Goal: Task Accomplishment & Management: Manage account settings

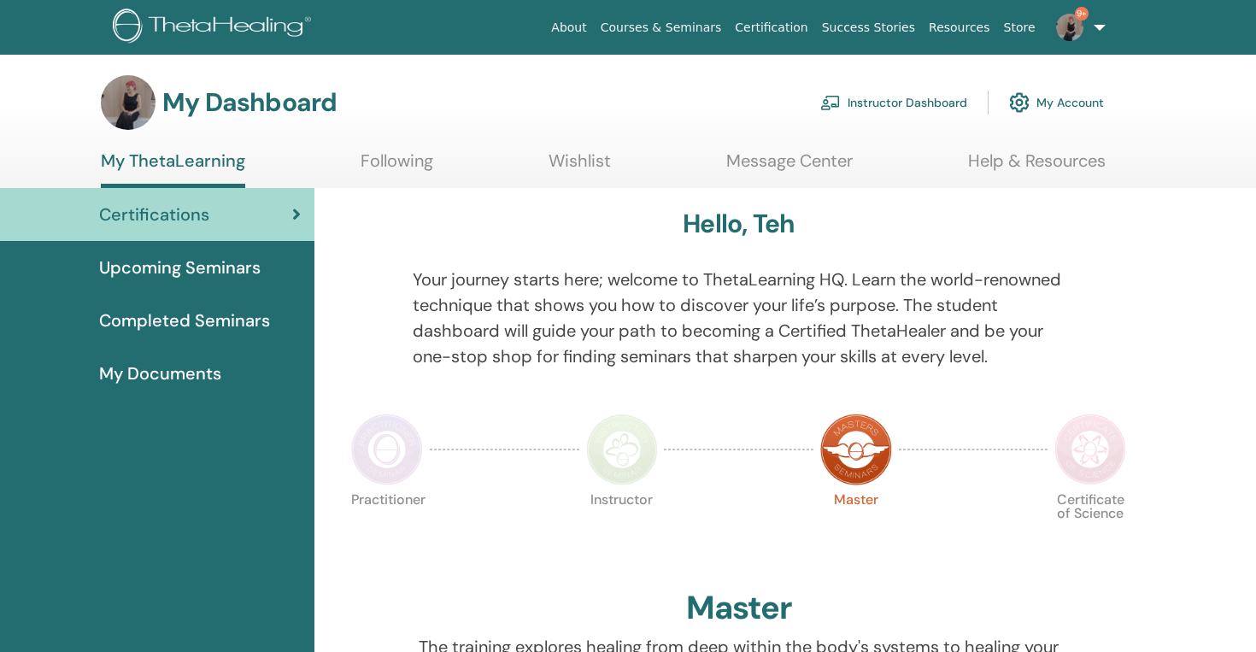
click at [940, 97] on link "Instructor Dashboard" at bounding box center [893, 103] width 147 height 38
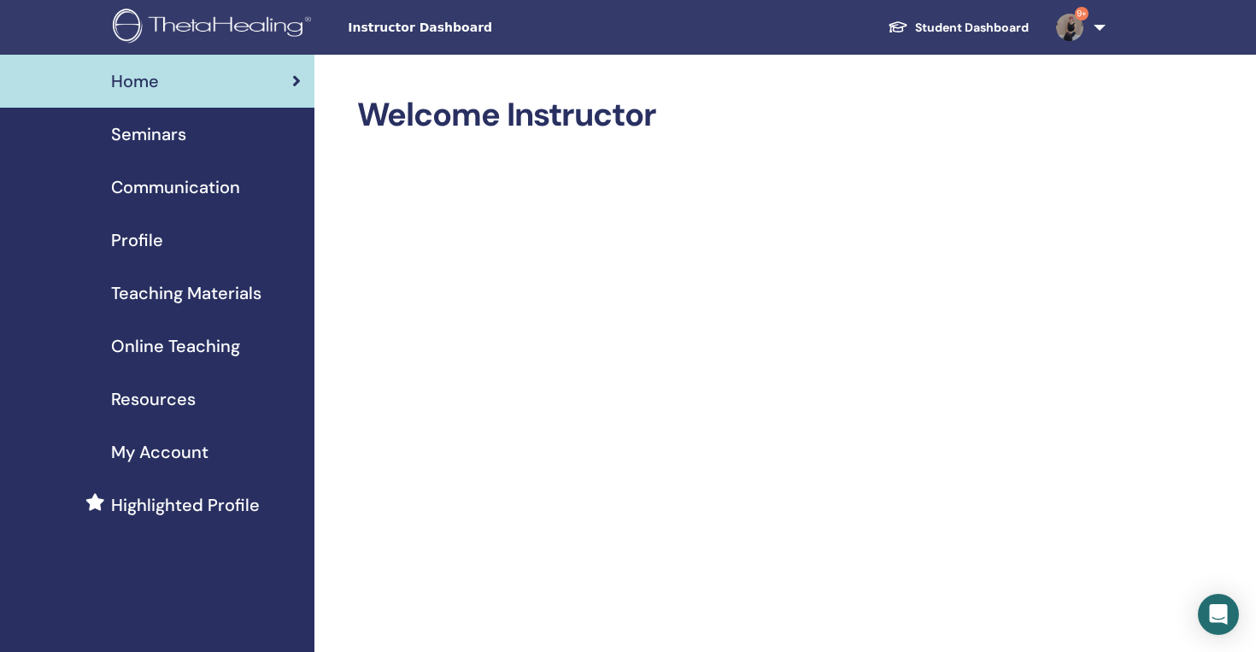
click at [144, 142] on span "Seminars" at bounding box center [148, 134] width 75 height 26
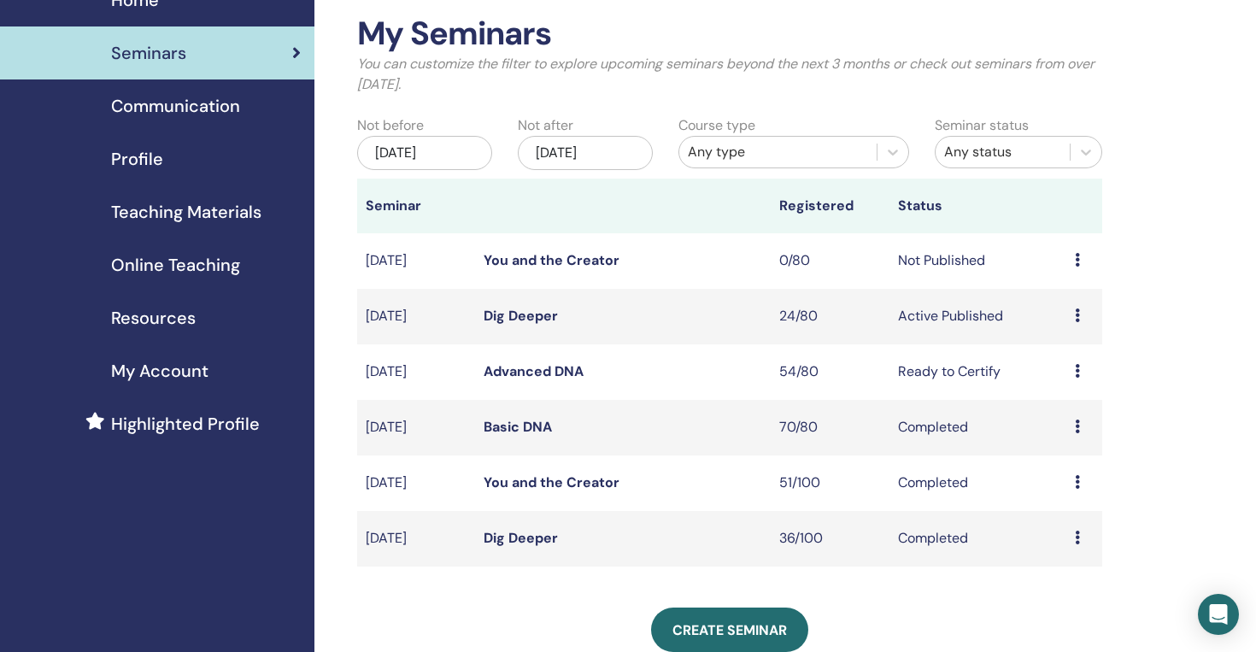
scroll to position [94, 0]
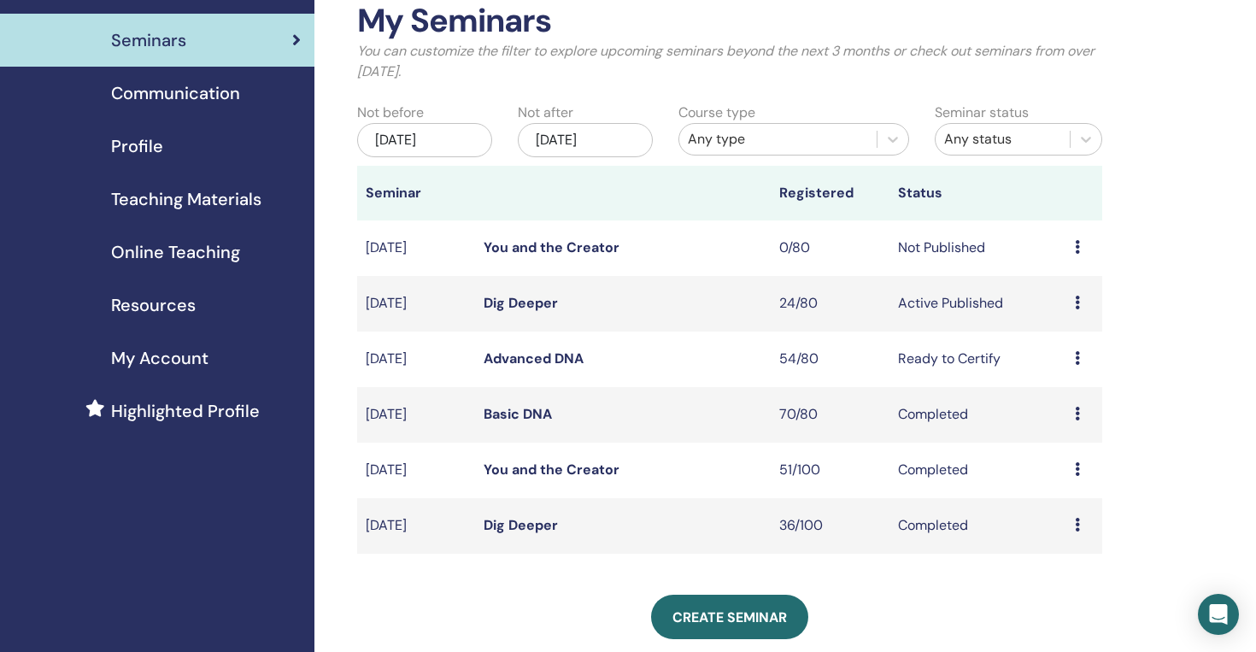
click at [514, 293] on td "Dig Deeper" at bounding box center [623, 304] width 296 height 56
click at [522, 306] on link "Dig Deeper" at bounding box center [521, 303] width 74 height 18
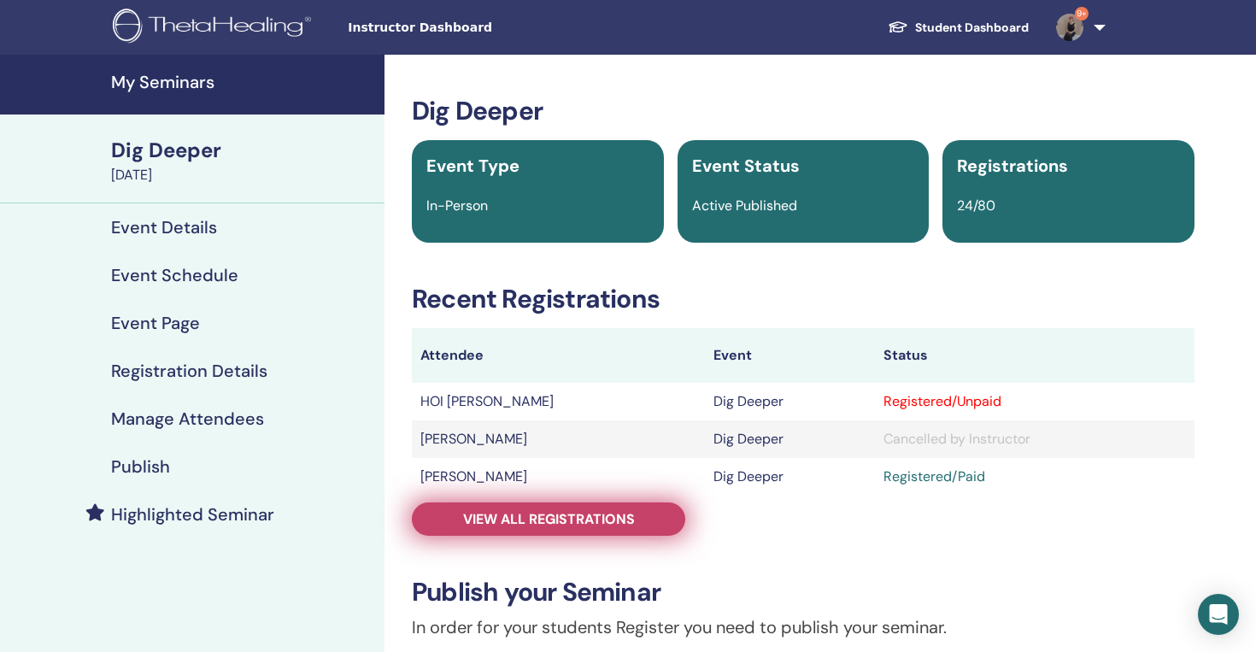
click at [506, 522] on span "View all registrations" at bounding box center [549, 519] width 172 height 18
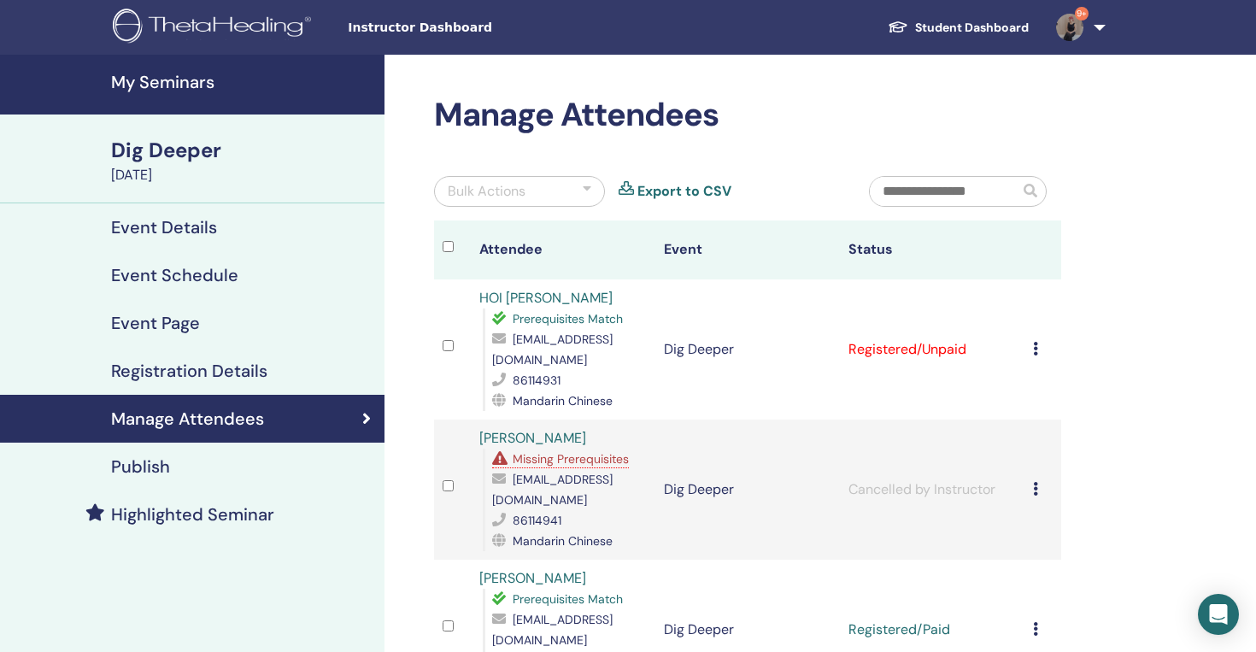
click at [1042, 350] on div "Cancel Registration Do not auto-certify Mark as Paid Mark as Unpaid Mark as Abs…" at bounding box center [1043, 349] width 20 height 21
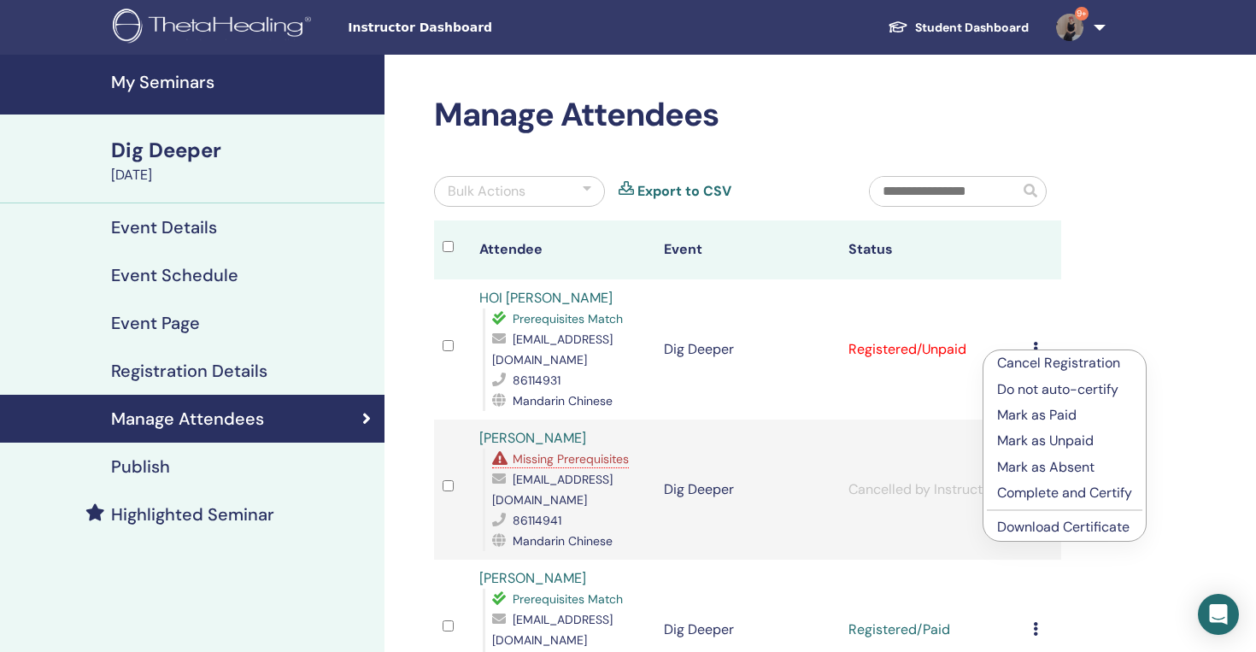
click at [1061, 418] on p "Mark as Paid" at bounding box center [1064, 415] width 135 height 21
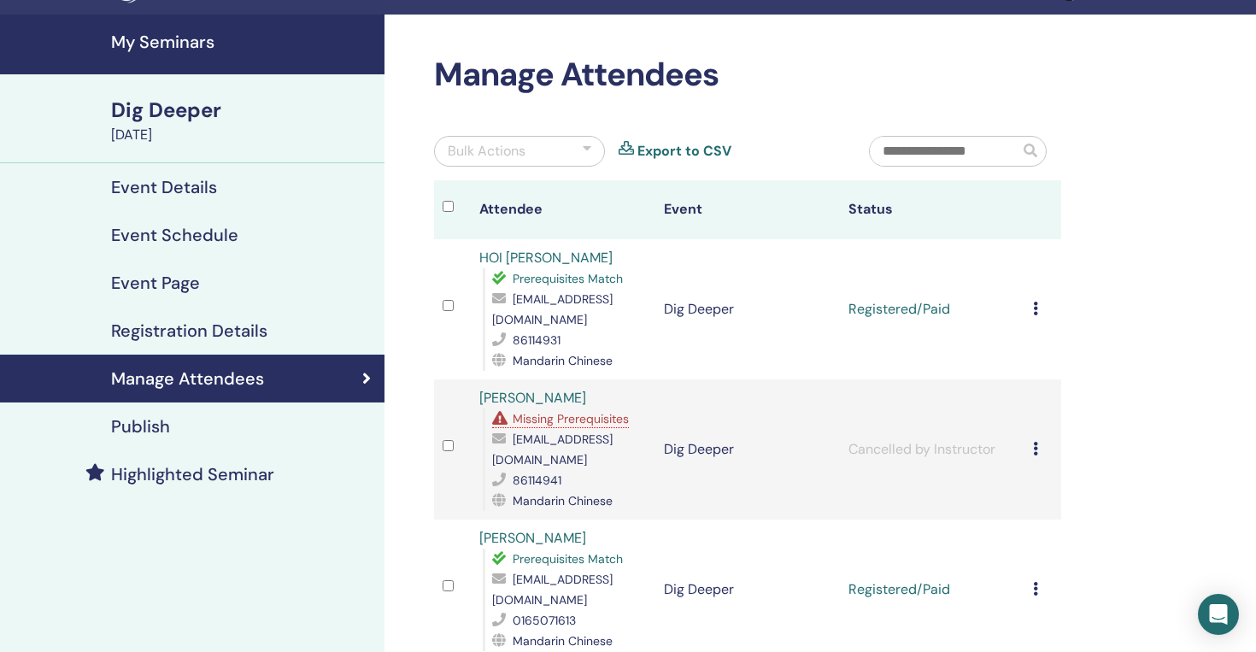
scroll to position [43, 0]
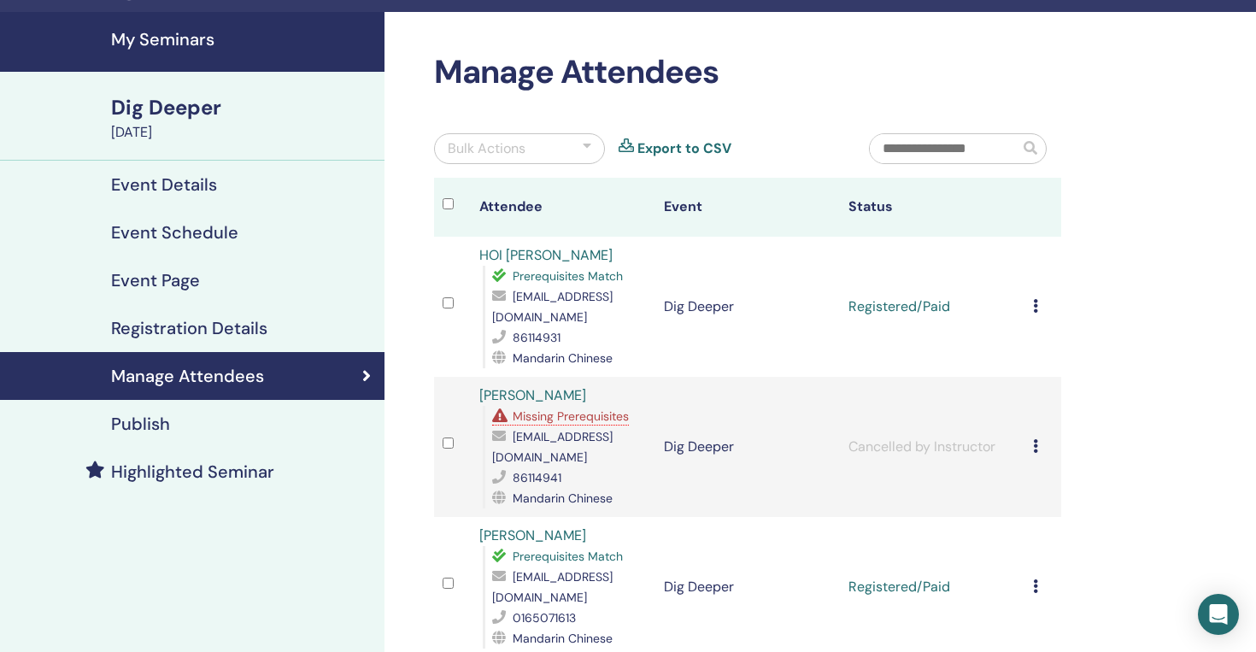
click at [163, 41] on h4 "My Seminars" at bounding box center [242, 39] width 263 height 21
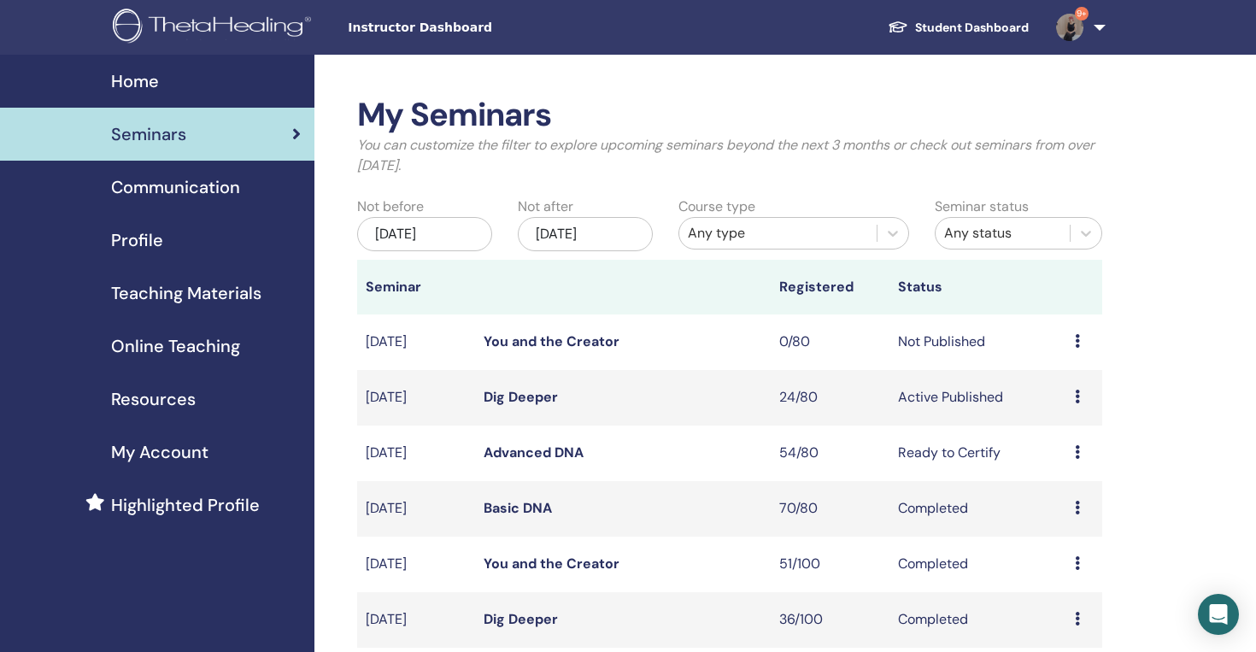
click at [552, 455] on link "Advanced DNA" at bounding box center [534, 453] width 100 height 18
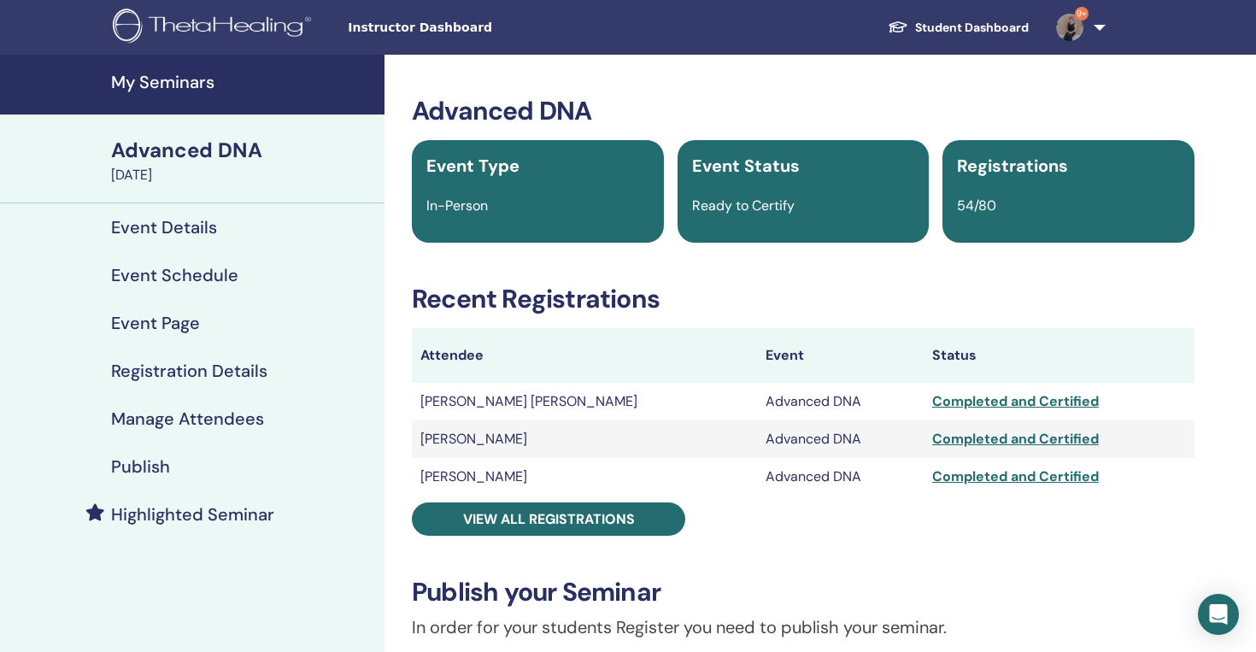
click at [187, 91] on h4 "My Seminars" at bounding box center [242, 82] width 263 height 21
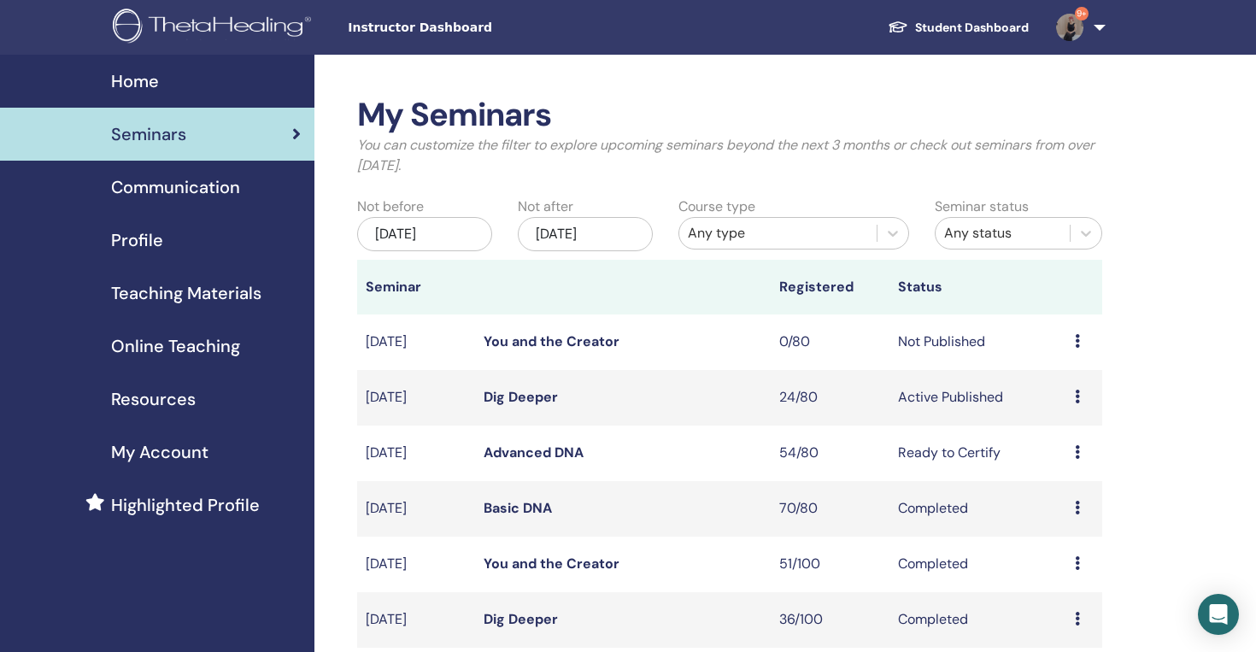
click at [550, 380] on td "Dig Deeper" at bounding box center [623, 398] width 296 height 56
click at [537, 383] on td "Dig Deeper" at bounding box center [623, 398] width 296 height 56
click at [530, 395] on link "Dig Deeper" at bounding box center [521, 397] width 74 height 18
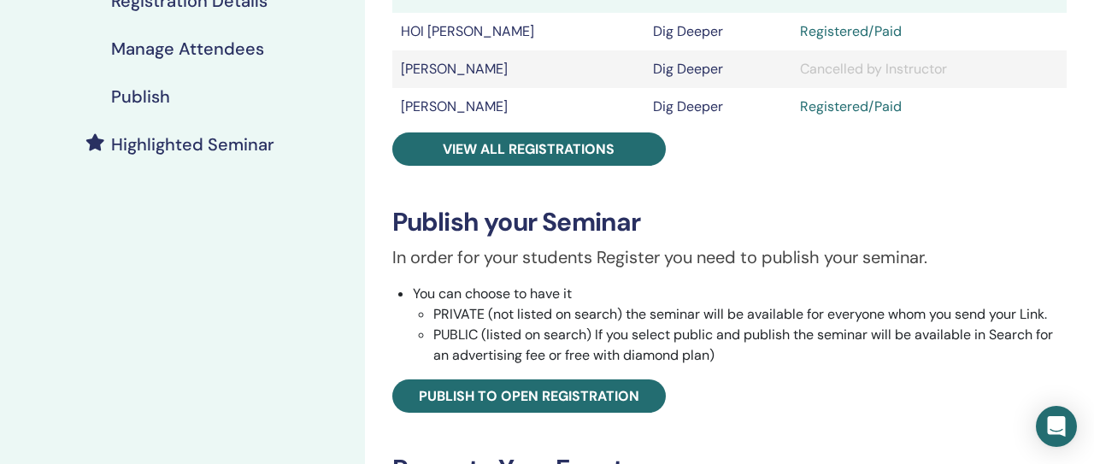
scroll to position [382, 0]
